Goal: Download file/media

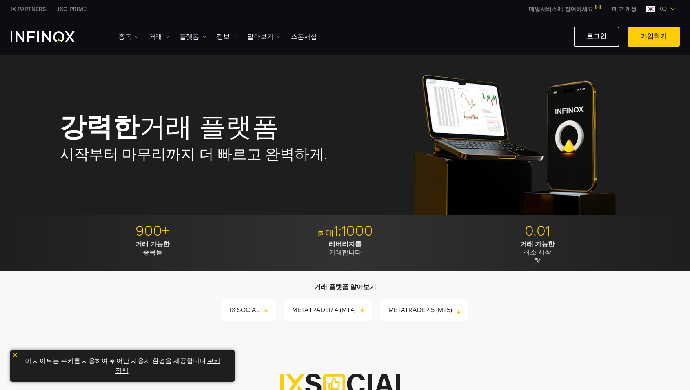
scroll to position [163, 0]
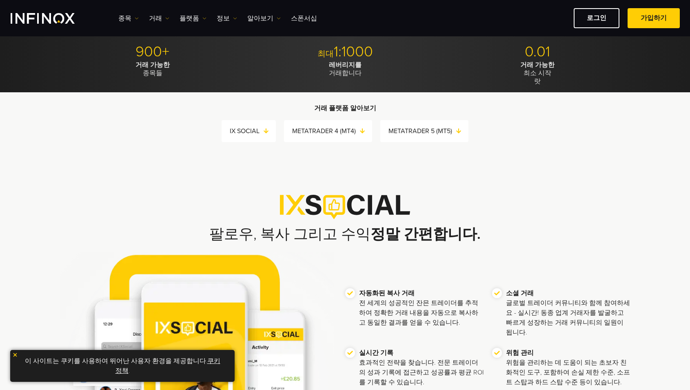
click at [17, 352] on img at bounding box center [15, 355] width 6 height 6
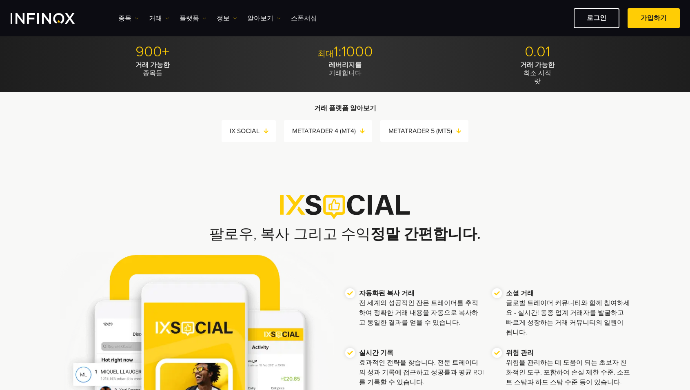
scroll to position [0, 0]
click at [425, 129] on link "METATRADER 5 (MT5)" at bounding box center [428, 130] width 80 height 11
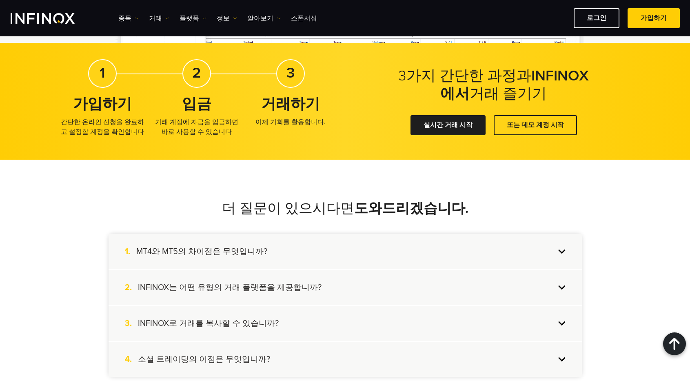
scroll to position [1346, 0]
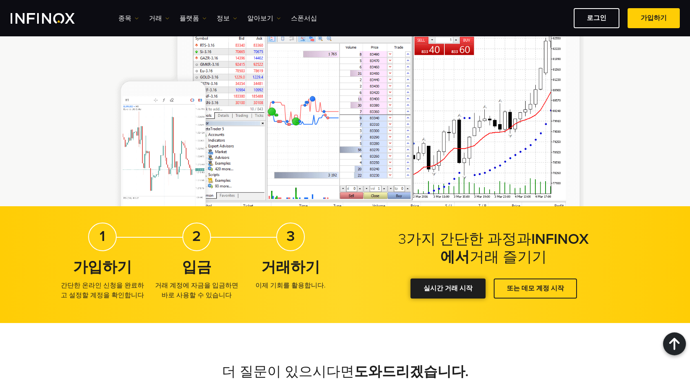
click at [448, 288] on div at bounding box center [448, 288] width 0 height 0
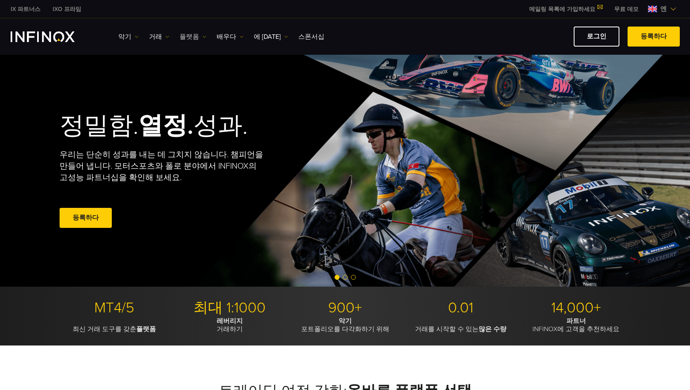
click at [192, 35] on font "플랫폼" at bounding box center [189, 37] width 20 height 8
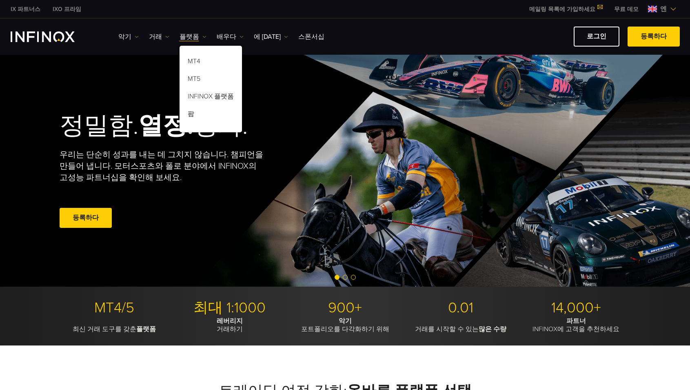
click at [41, 36] on img "INFINOX 로고" at bounding box center [43, 36] width 64 height 11
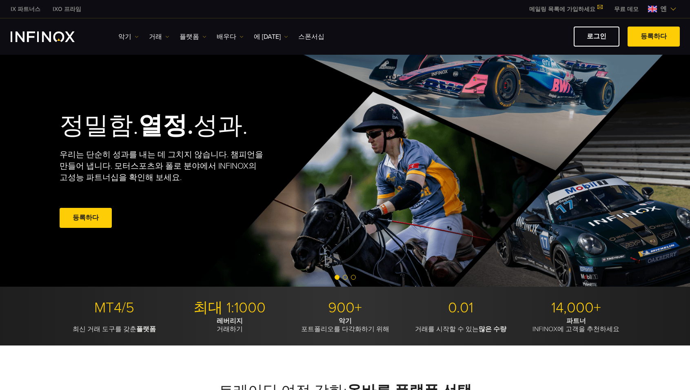
click at [661, 8] on font "엔" at bounding box center [663, 9] width 7 height 8
click at [189, 37] on font "플랫폼" at bounding box center [189, 37] width 20 height 8
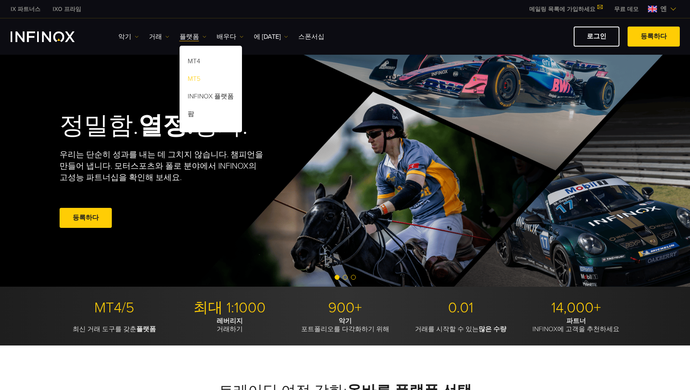
click at [194, 78] on font "MT5" at bounding box center [194, 79] width 13 height 8
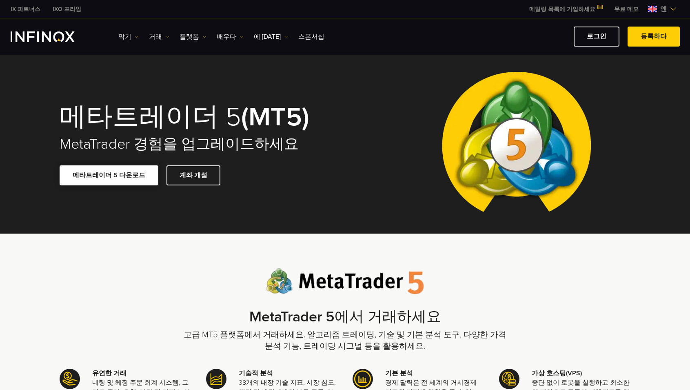
click at [115, 172] on font "메타트레이더 5 다운로드" at bounding box center [109, 175] width 73 height 8
click at [38, 37] on img "INFINOX 로고" at bounding box center [43, 36] width 64 height 11
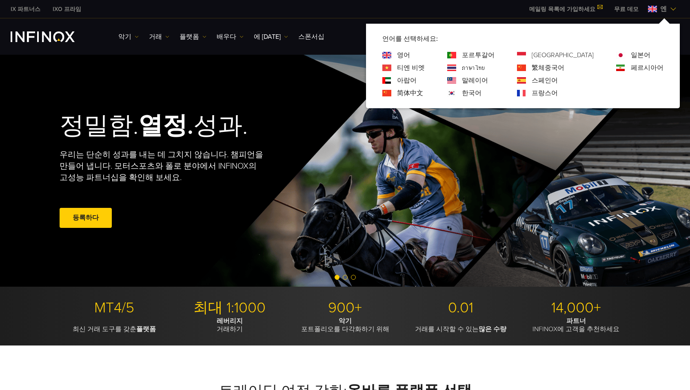
click at [481, 90] on font "한국어" at bounding box center [472, 93] width 20 height 8
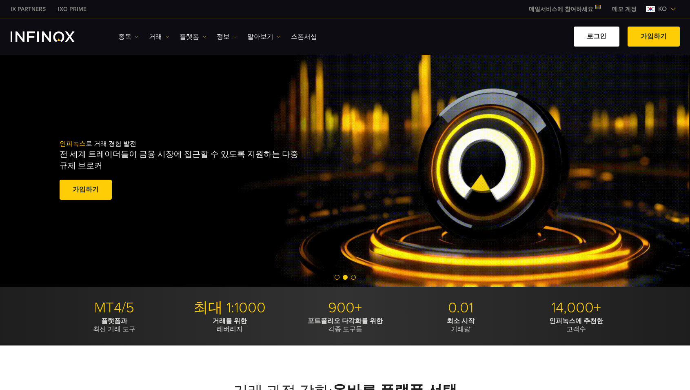
click at [602, 35] on link "로그인" at bounding box center [596, 37] width 46 height 20
